Goal: Download file/media

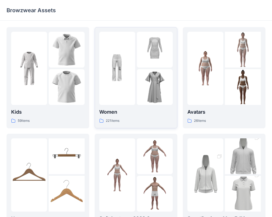
click at [129, 108] on p "Women" at bounding box center [135, 112] width 73 height 8
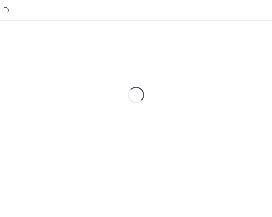
click at [129, 108] on div "Loading..." at bounding box center [136, 95] width 259 height 136
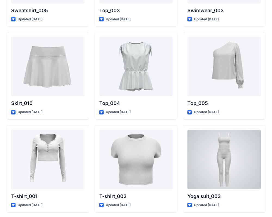
scroll to position [2788, 0]
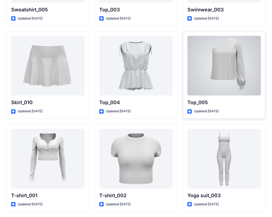
click at [234, 66] on div at bounding box center [223, 66] width 73 height 60
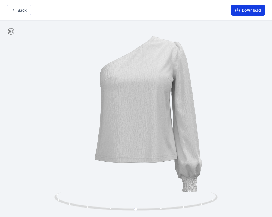
click at [243, 8] on button "Download" at bounding box center [247, 10] width 35 height 11
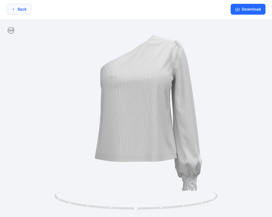
click at [19, 8] on button "Back" at bounding box center [19, 9] width 25 height 11
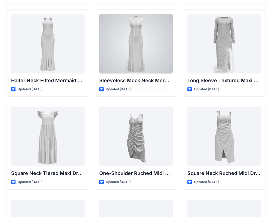
scroll to position [327, 0]
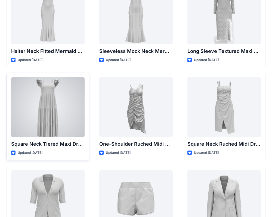
click at [67, 96] on div at bounding box center [47, 107] width 73 height 60
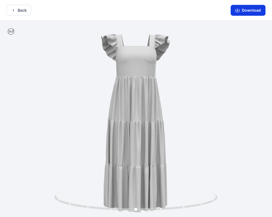
click at [250, 10] on button "Download" at bounding box center [247, 10] width 35 height 11
click at [23, 6] on button "Back" at bounding box center [19, 10] width 25 height 11
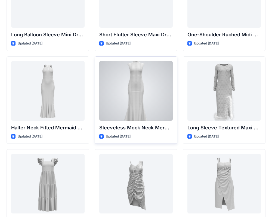
scroll to position [273, 0]
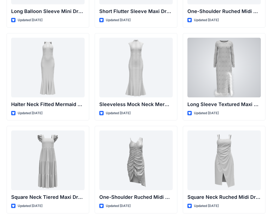
click at [237, 79] on div at bounding box center [223, 68] width 73 height 60
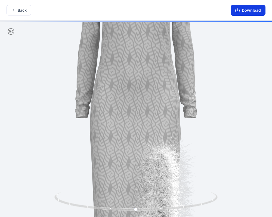
click at [258, 10] on button "Download" at bounding box center [247, 10] width 35 height 11
